Goal: Communication & Community: Answer question/provide support

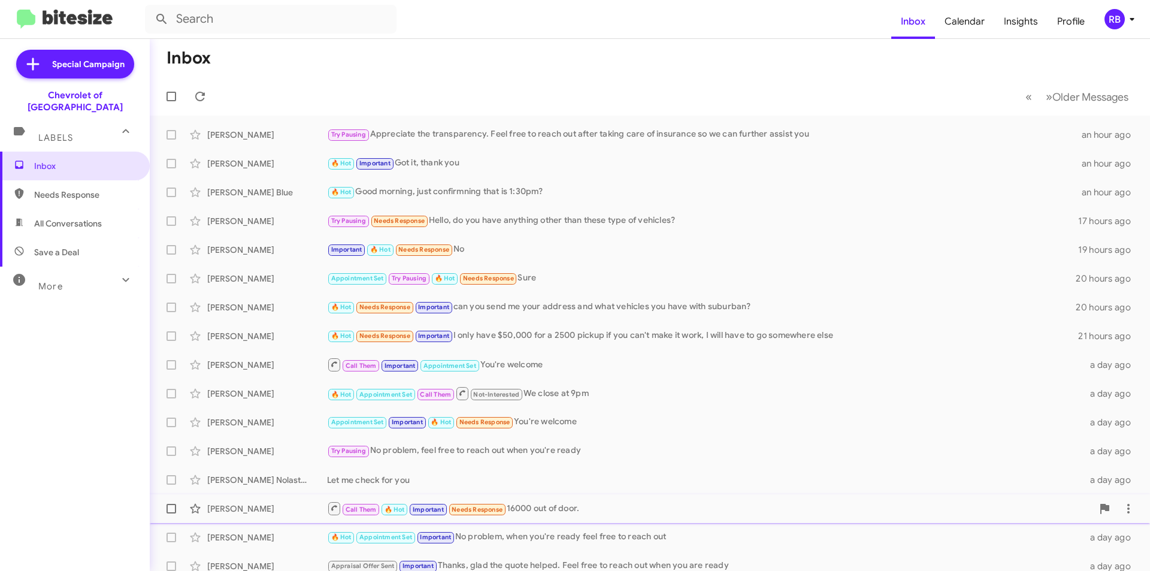
click at [567, 513] on div "Call Them 🔥 Hot Important Needs Response 16000 out of door." at bounding box center [709, 508] width 765 height 15
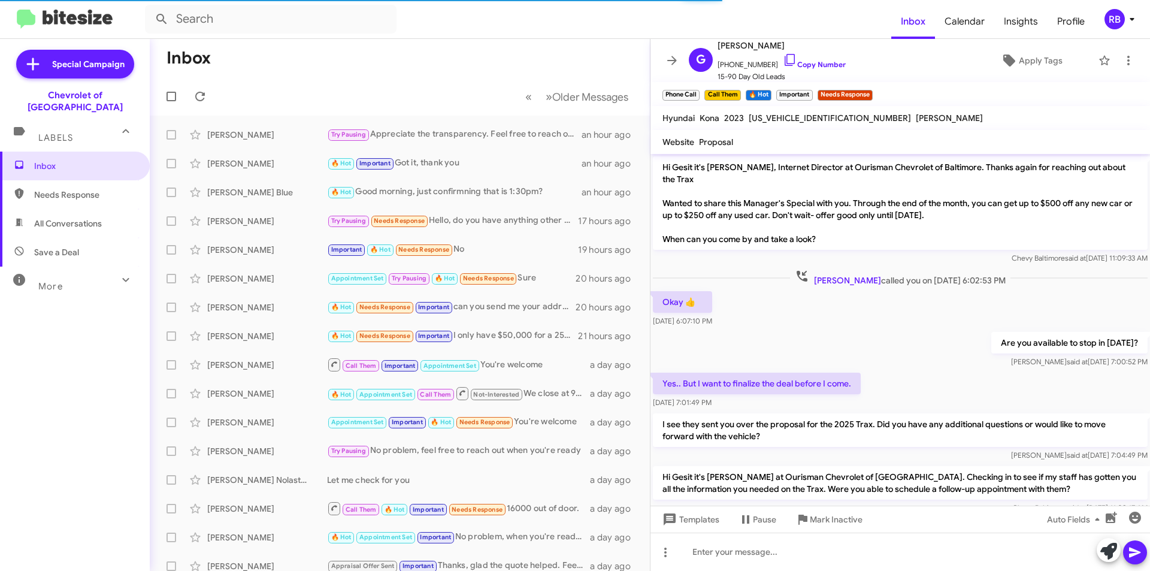
scroll to position [465, 0]
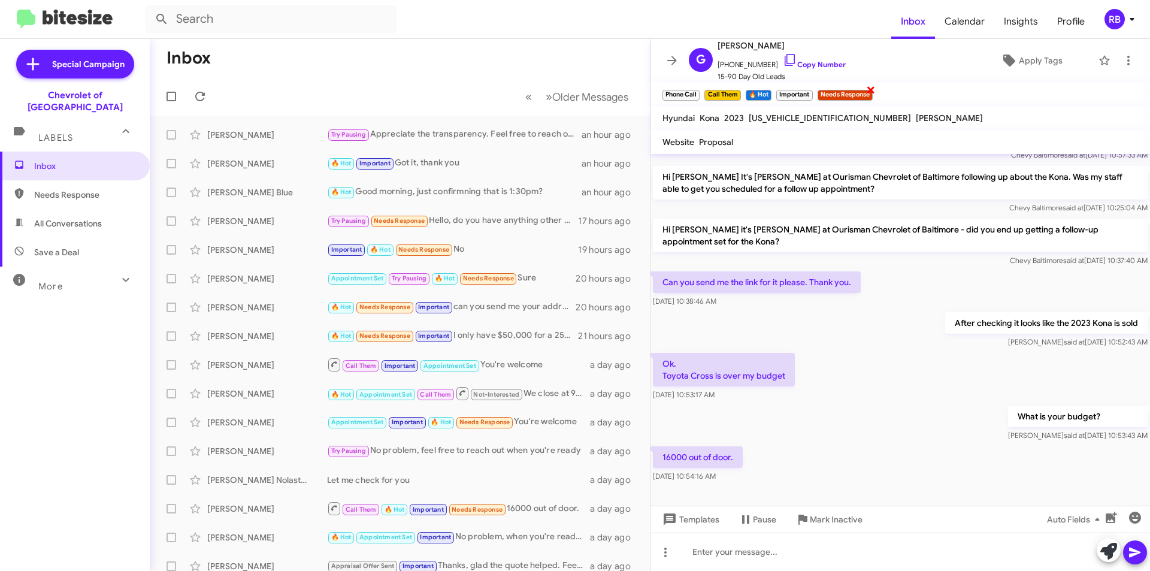
click at [869, 90] on span "×" at bounding box center [871, 89] width 10 height 14
click at [809, 65] on link "Copy Number" at bounding box center [814, 64] width 63 height 9
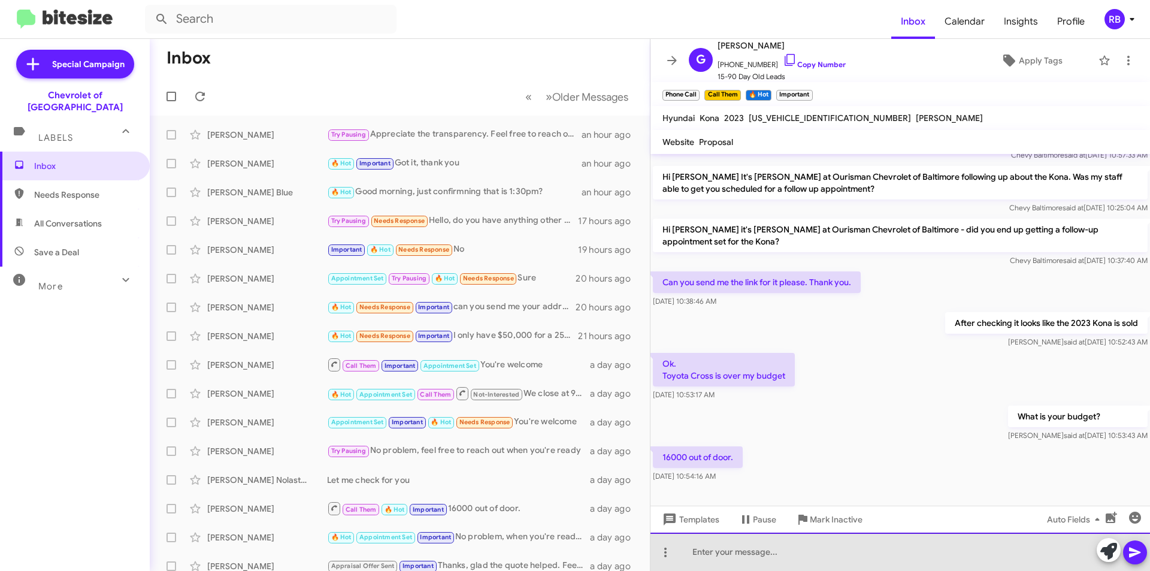
click at [740, 558] on div at bounding box center [900, 551] width 500 height 38
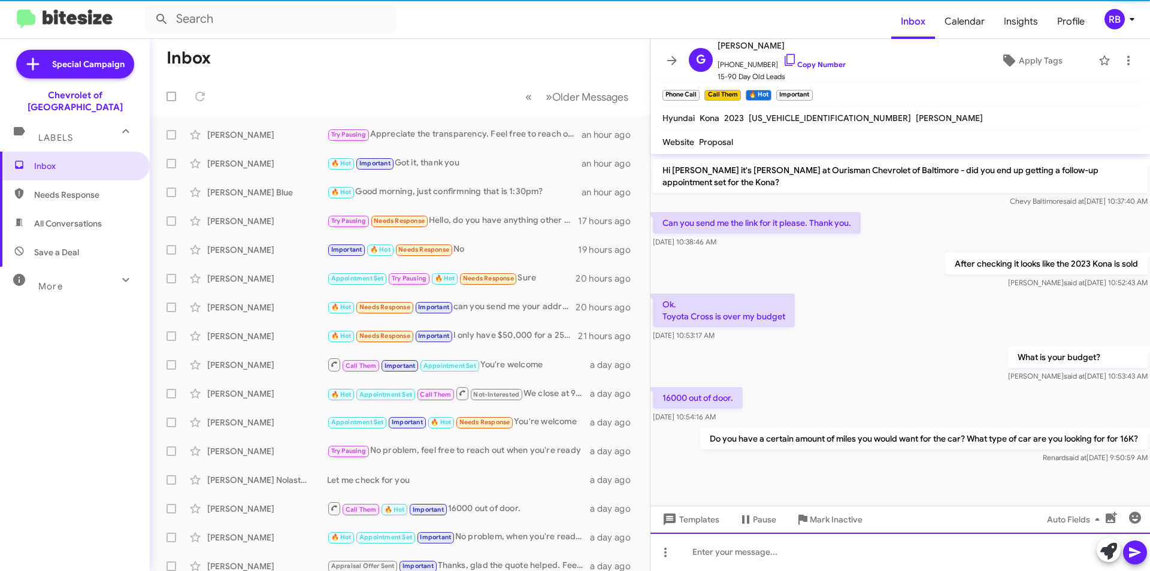
scroll to position [533, 0]
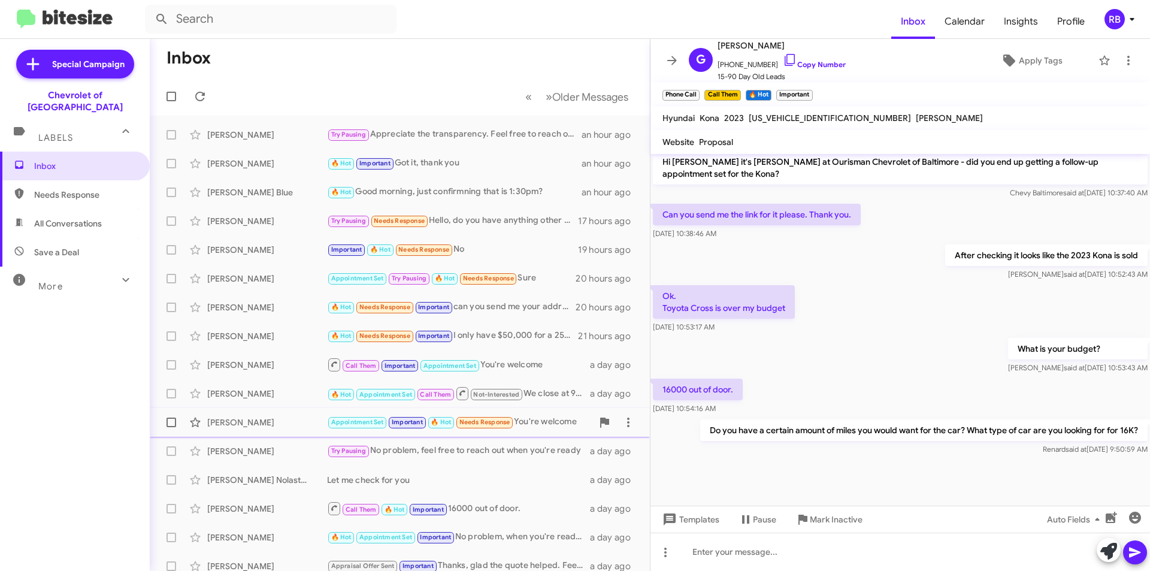
click at [542, 418] on div "Appointment Set Important 🔥 Hot Needs Response You're welcome" at bounding box center [459, 422] width 265 height 14
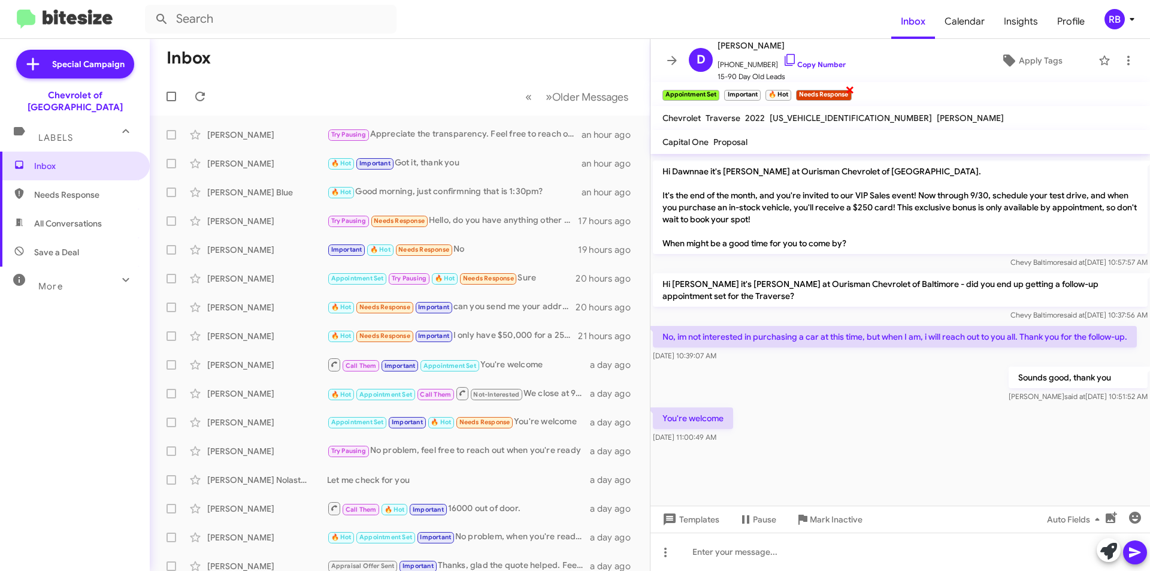
click at [849, 92] on span "×" at bounding box center [850, 89] width 10 height 14
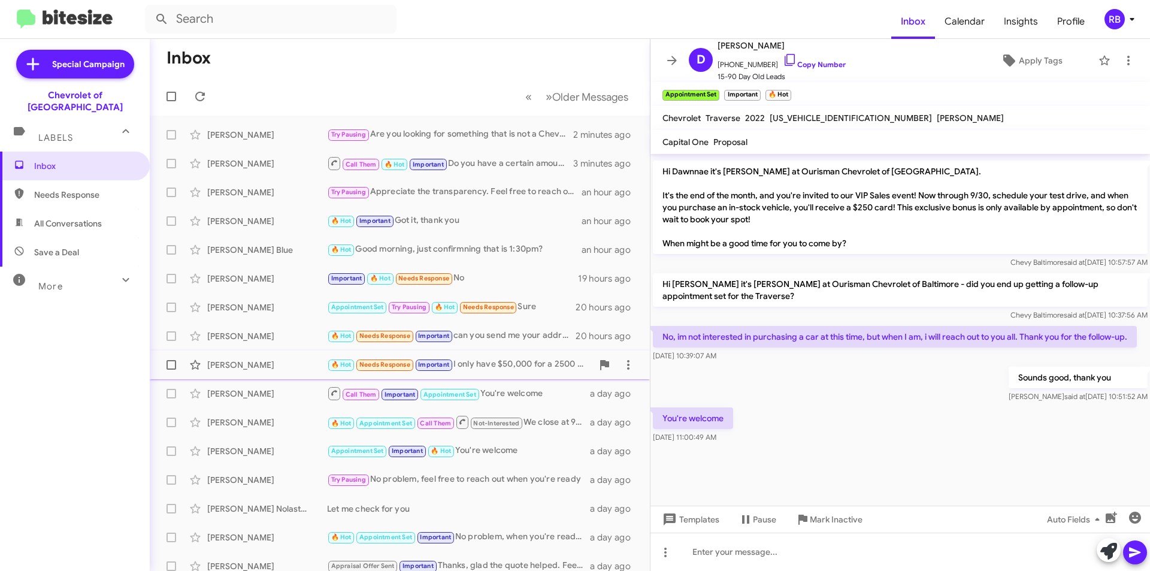
click at [510, 364] on div "🔥 Hot Needs Response Important I only have $50,000 for a 2500 pickup if you can…" at bounding box center [459, 365] width 265 height 14
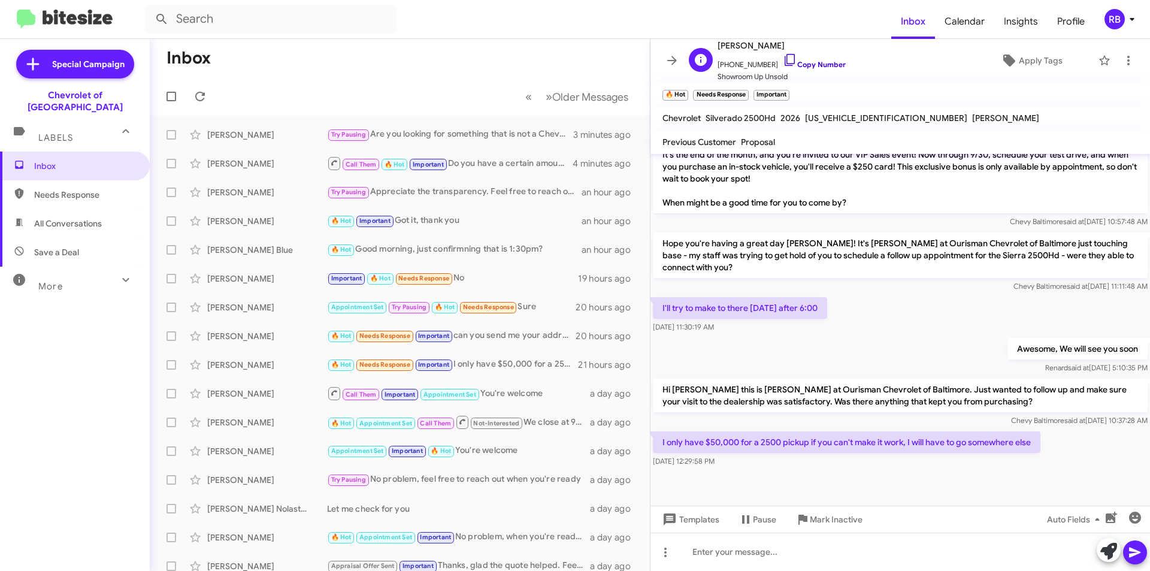
click at [821, 65] on link "Copy Number" at bounding box center [814, 64] width 63 height 9
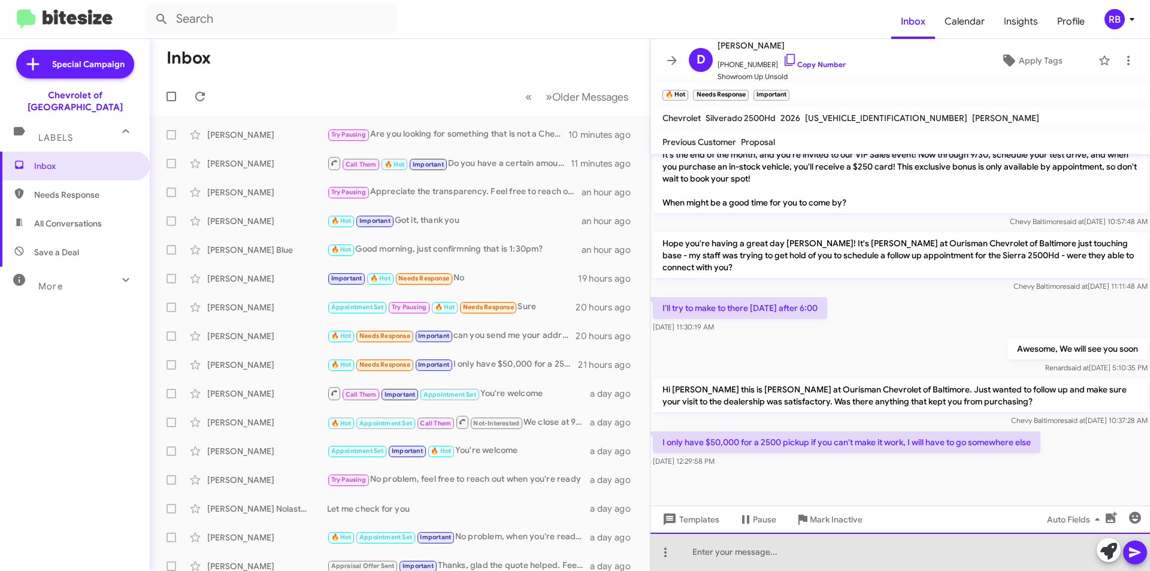
click at [771, 555] on div at bounding box center [900, 551] width 500 height 38
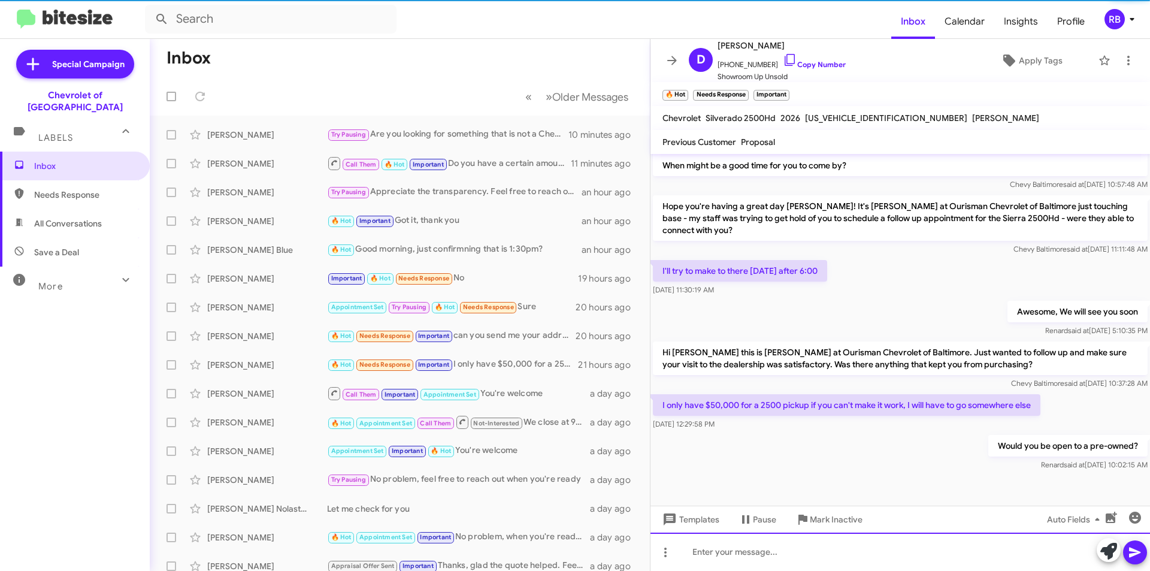
scroll to position [444, 0]
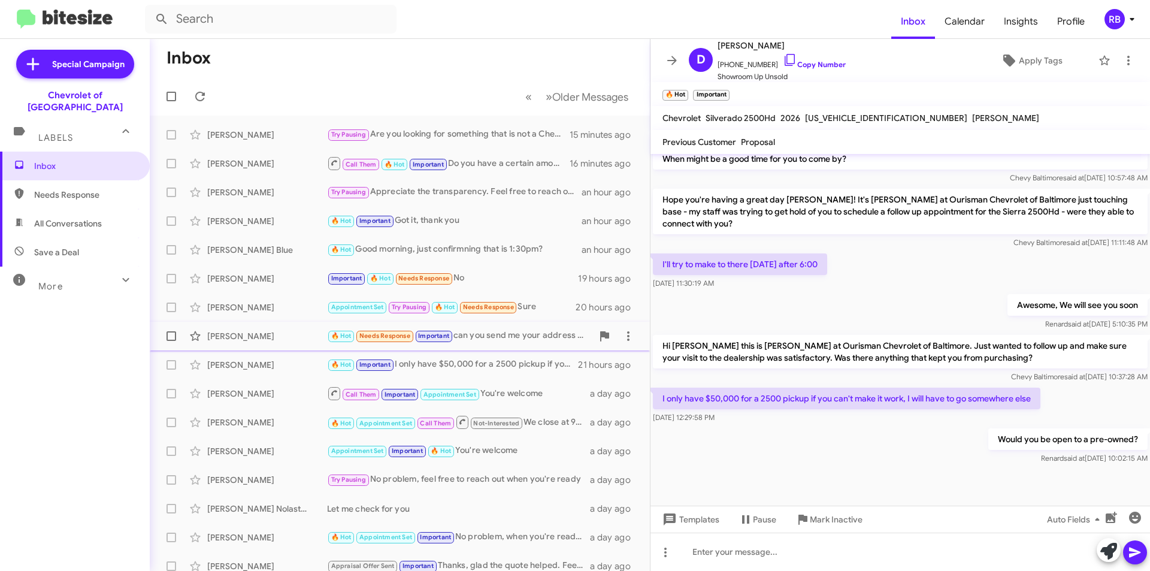
click at [489, 331] on div "🔥 Hot Needs Response Important can you send me your address and what vehicles y…" at bounding box center [459, 336] width 265 height 14
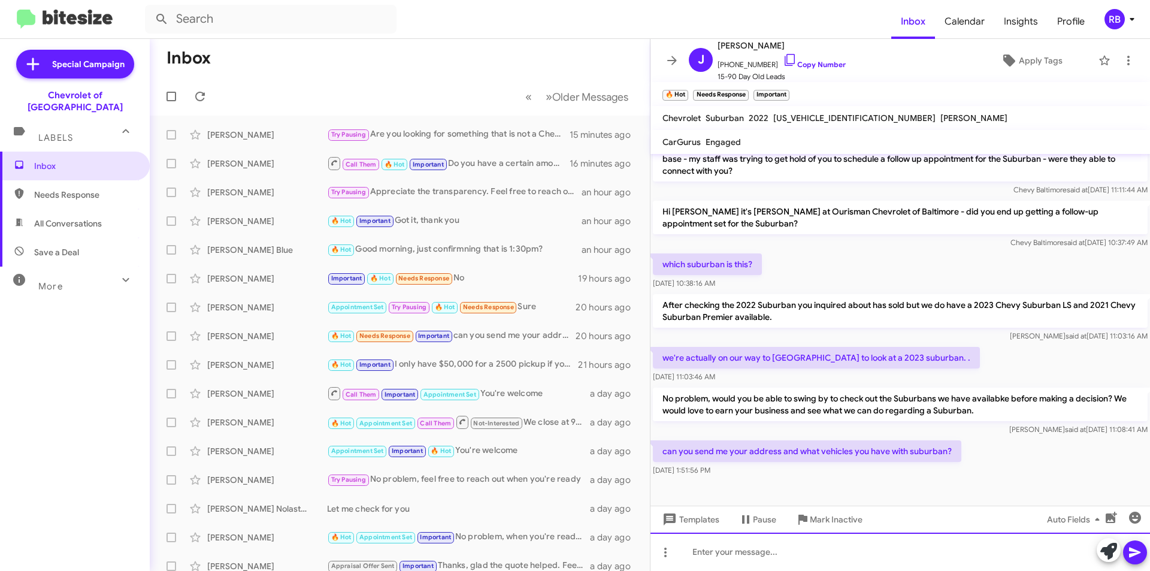
click at [762, 551] on div at bounding box center [900, 551] width 500 height 38
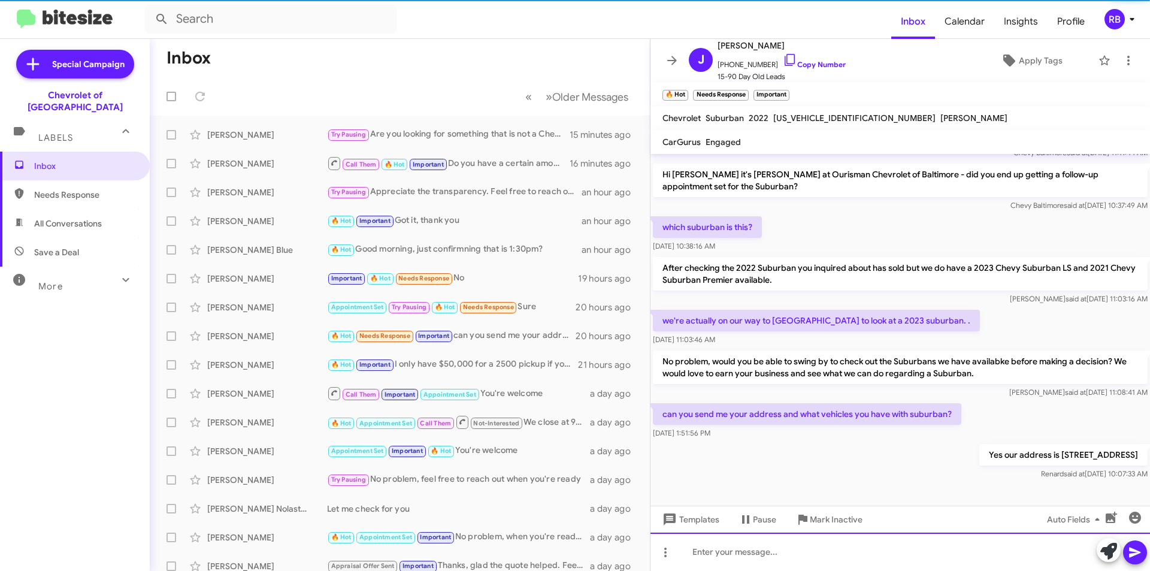
scroll to position [476, 0]
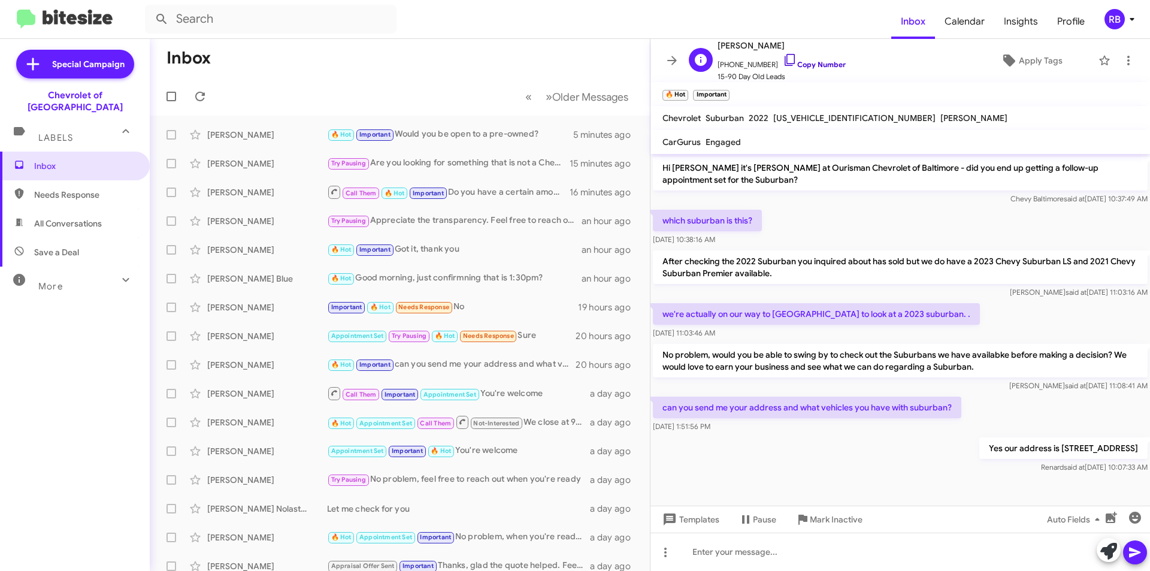
click at [813, 68] on link "Copy Number" at bounding box center [814, 64] width 63 height 9
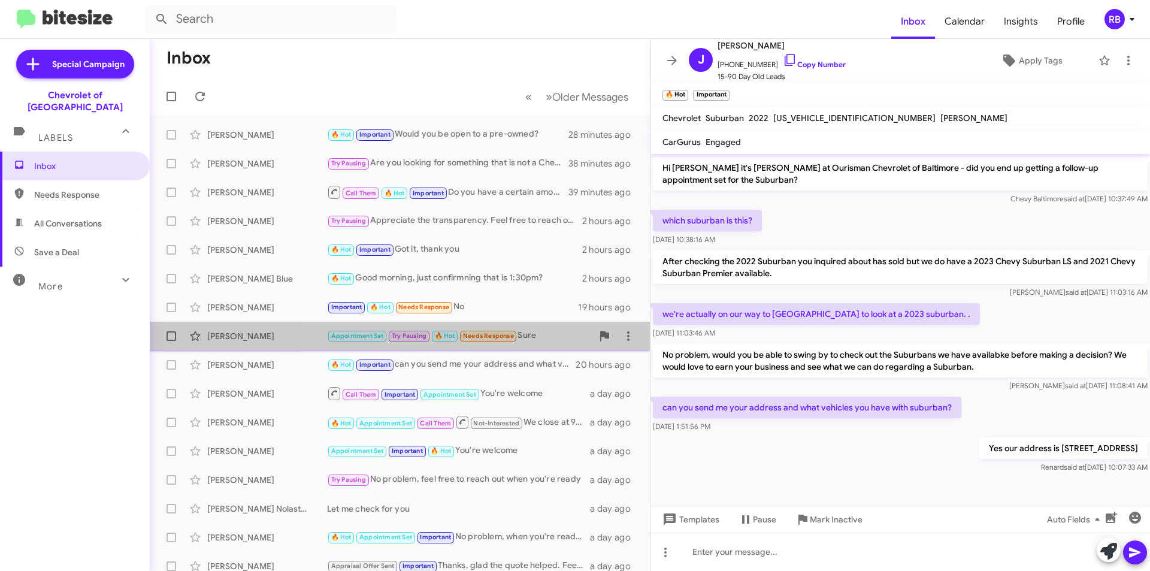
click at [532, 342] on div "Appointment Set Try Pausing 🔥 Hot Needs Response Sure" at bounding box center [459, 336] width 265 height 14
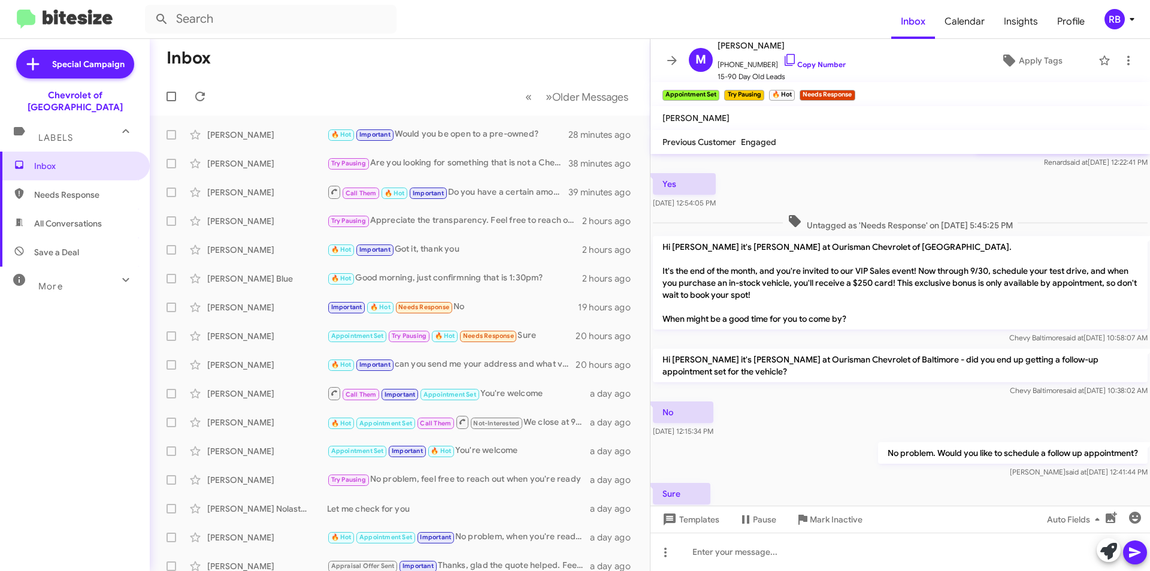
scroll to position [1001, 0]
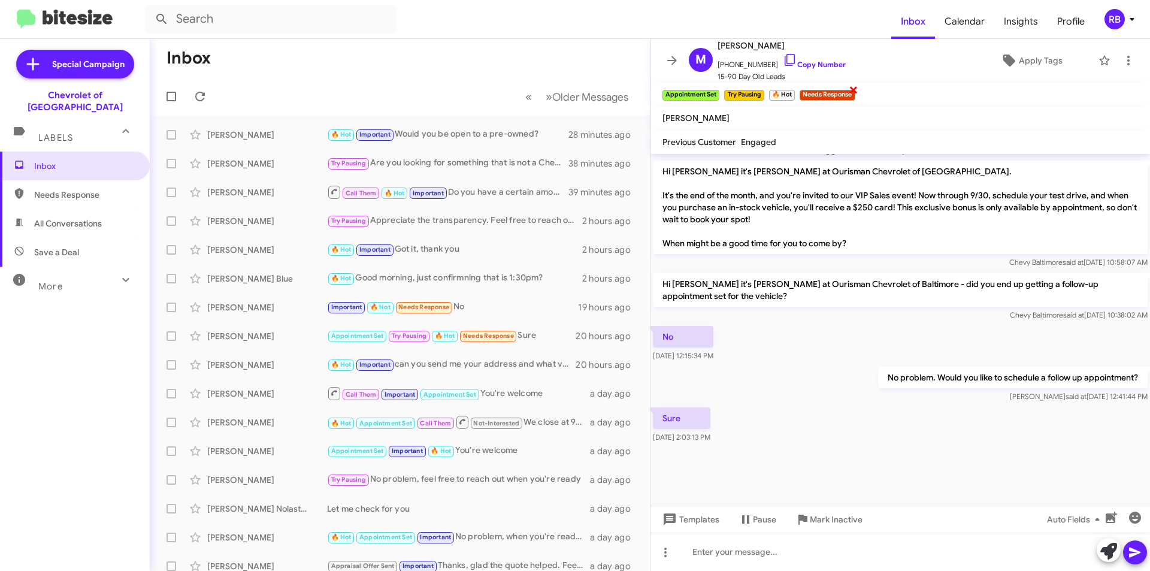
click at [854, 91] on span "×" at bounding box center [854, 89] width 10 height 14
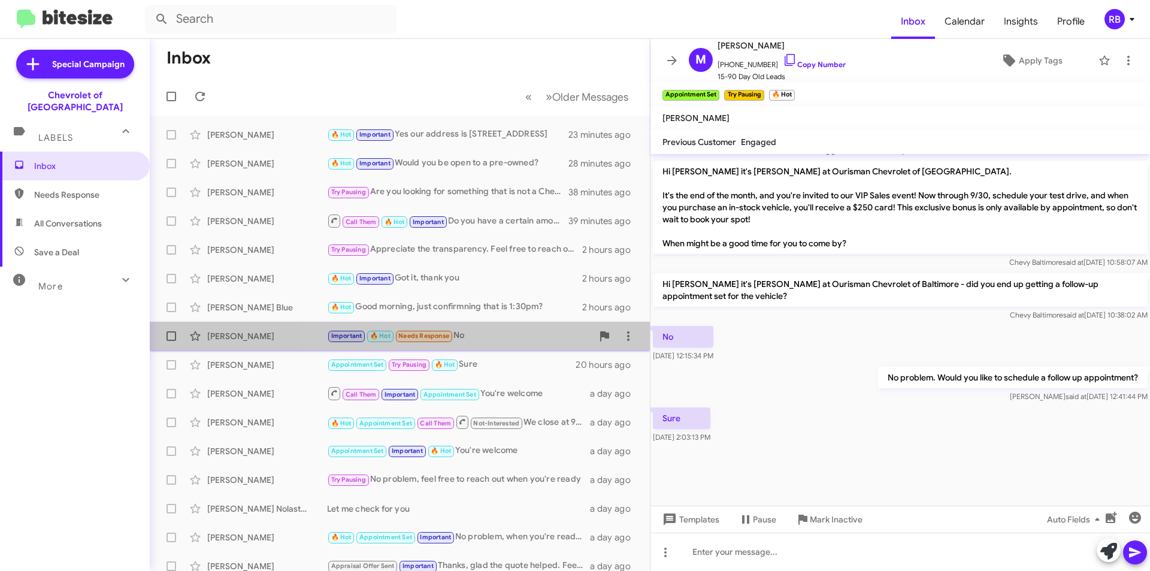
click at [500, 337] on div "Important 🔥 Hot Needs Response No" at bounding box center [459, 336] width 265 height 14
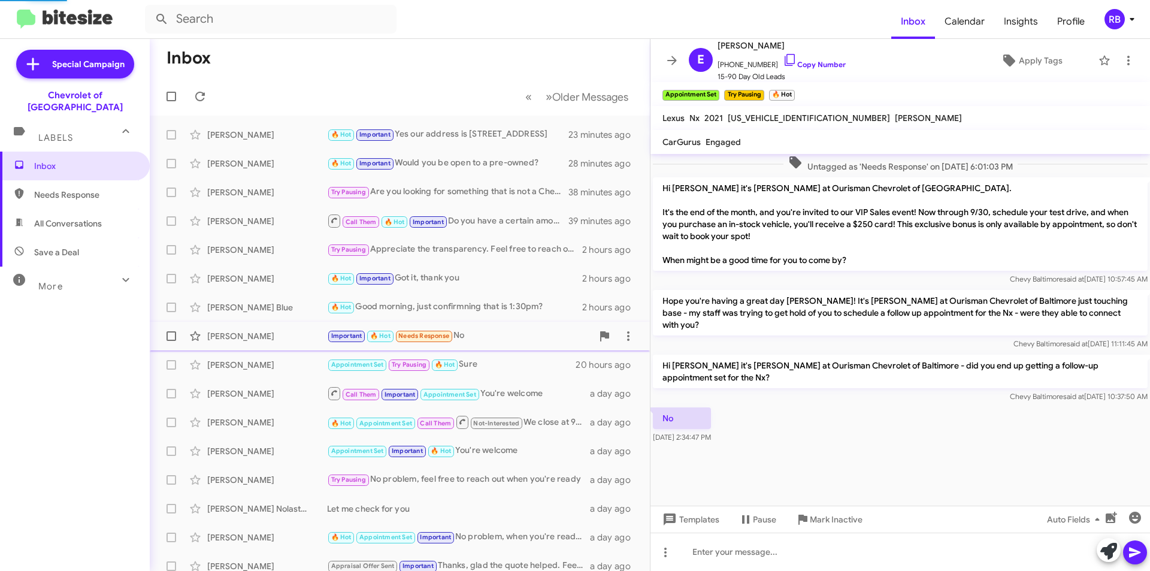
scroll to position [684, 0]
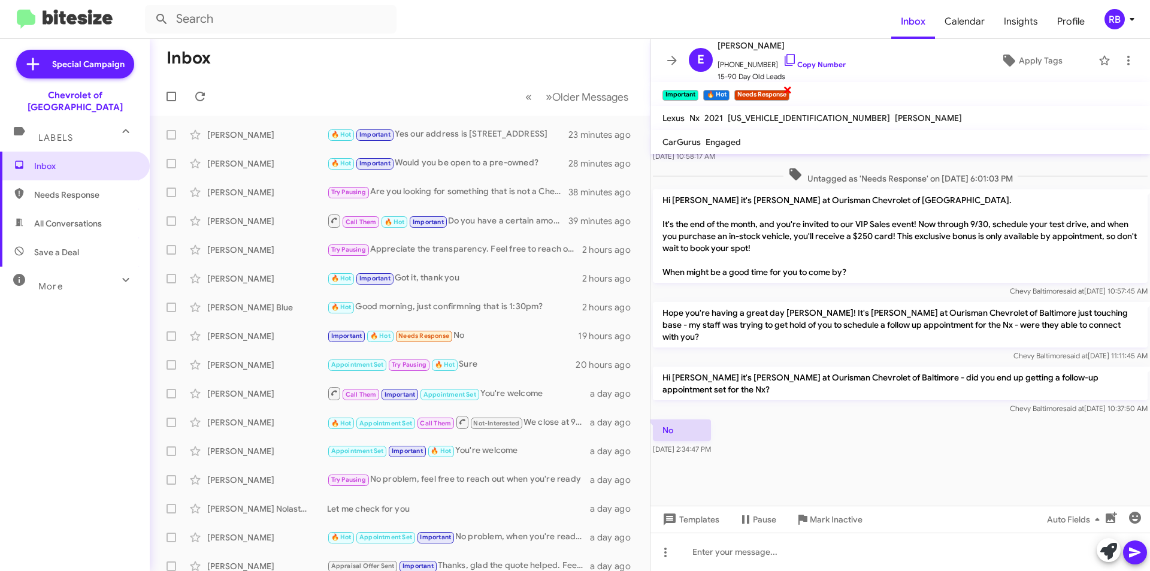
click at [788, 92] on span "×" at bounding box center [788, 89] width 10 height 14
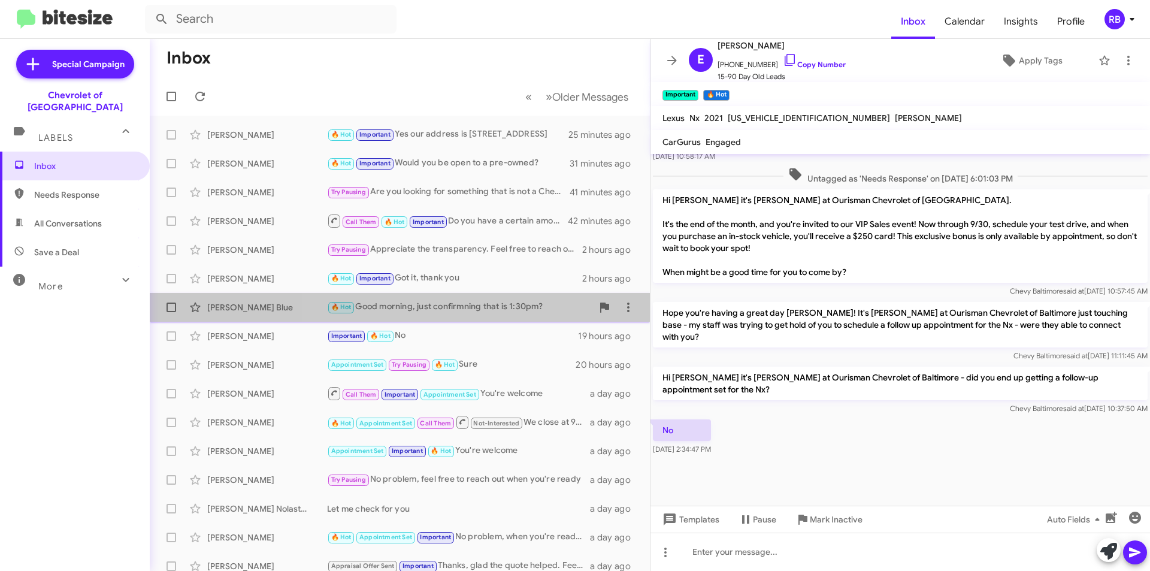
click at [491, 309] on div "🔥 Hot Good morning, just confirmning that is 1:30pm?" at bounding box center [459, 307] width 265 height 14
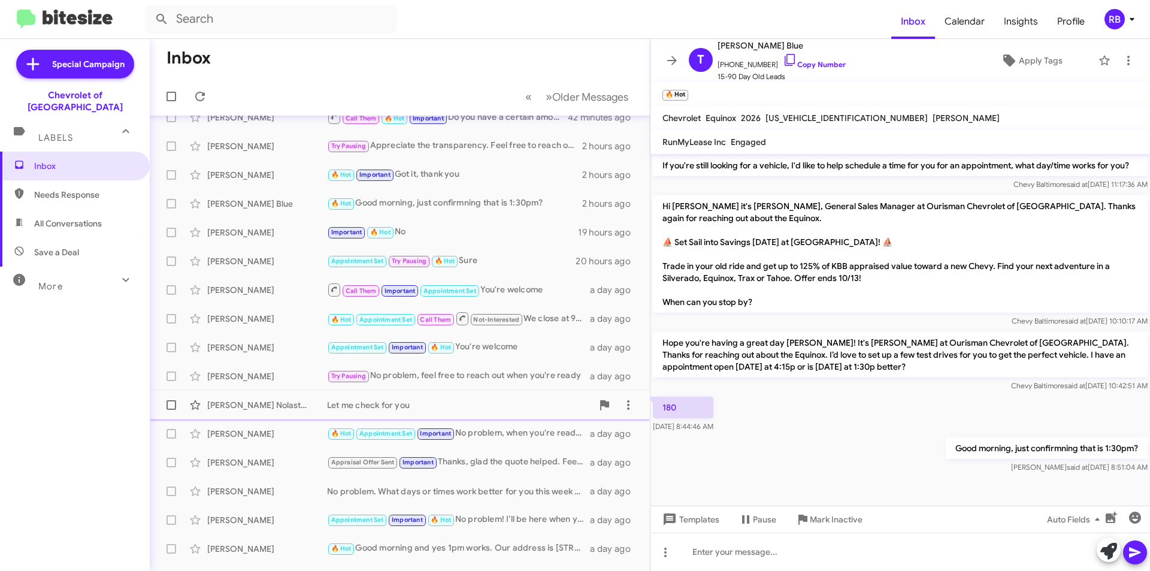
scroll to position [125, 0]
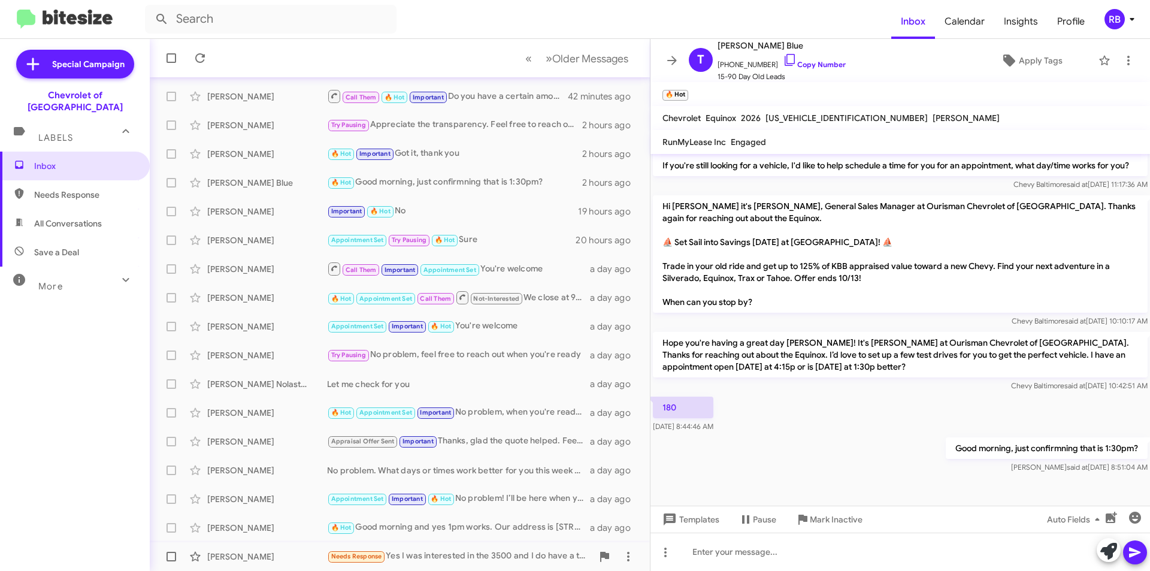
click at [452, 554] on div "Needs Response Yes I was interested in the 3500 and I do have a trade in my 201…" at bounding box center [459, 556] width 265 height 14
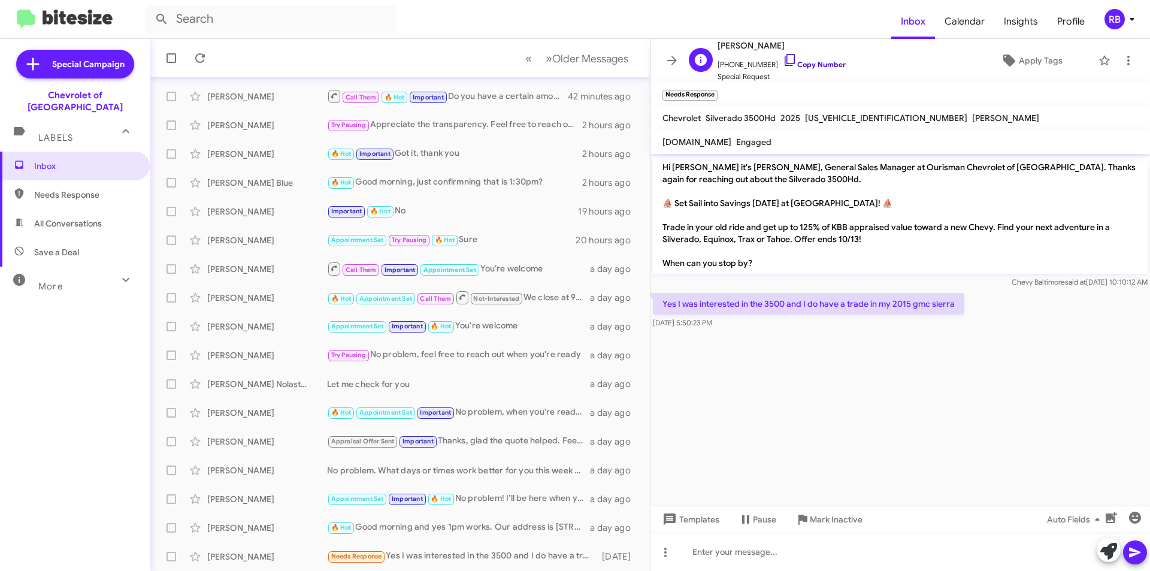
click at [820, 67] on link "Copy Number" at bounding box center [814, 64] width 63 height 9
click at [480, 155] on div "🔥 Hot Important Got it, thank you" at bounding box center [459, 154] width 265 height 14
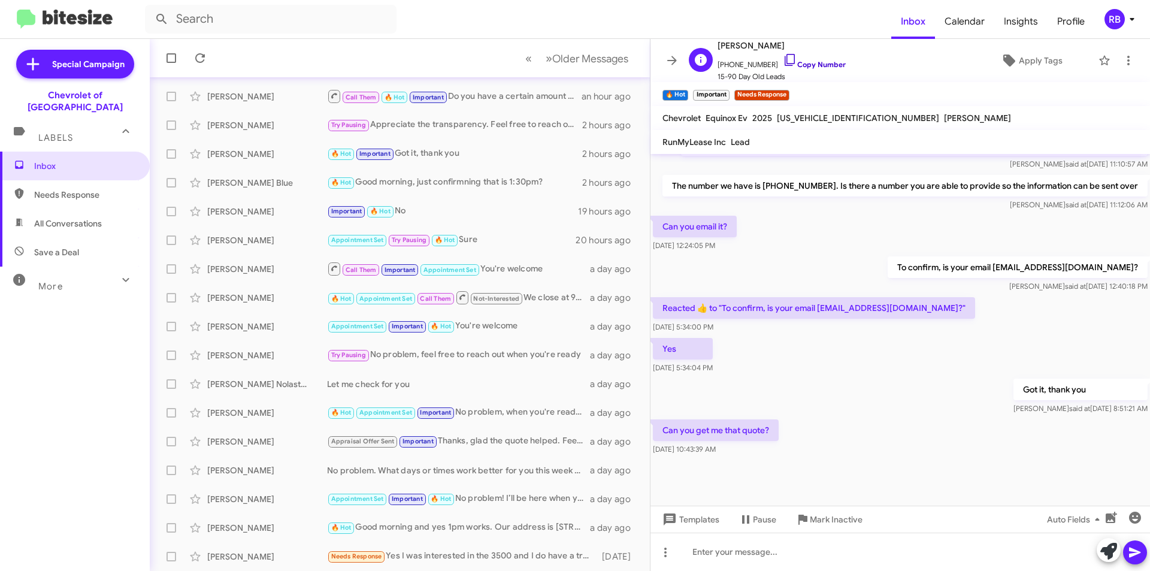
click at [828, 66] on link "Copy Number" at bounding box center [814, 64] width 63 height 9
